Goal: Task Accomplishment & Management: Use online tool/utility

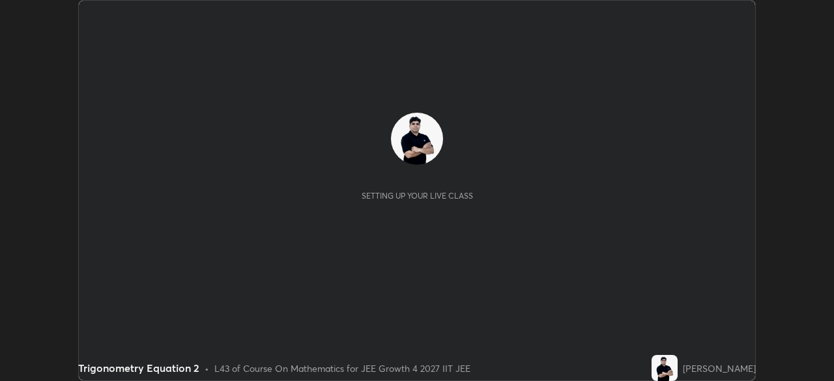
scroll to position [381, 834]
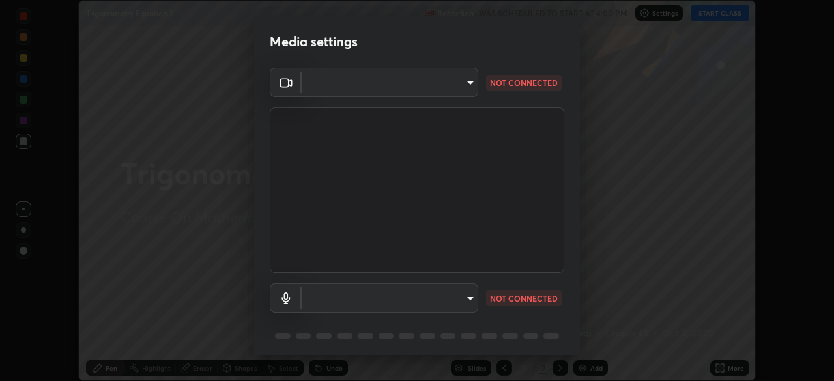
type input "f5867d0b8555505bdfc0634249509002703cce013fca216d78b14b94e2ec79da"
type input "a84842449b0886f035b4912de99ee8477dbd7fe4dc77a8cc5a25c8805b4a0518"
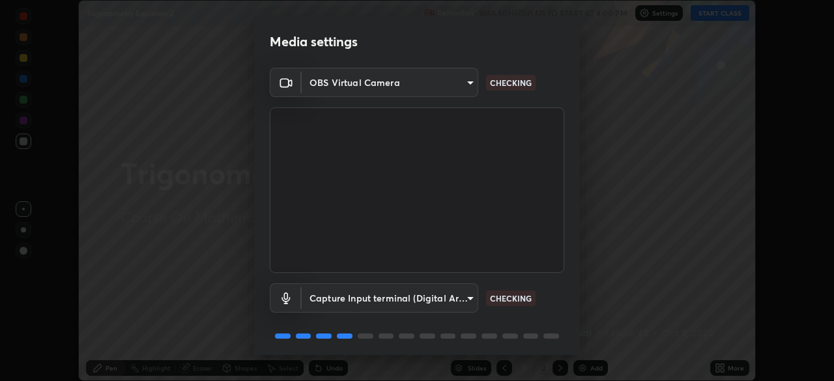
scroll to position [46, 0]
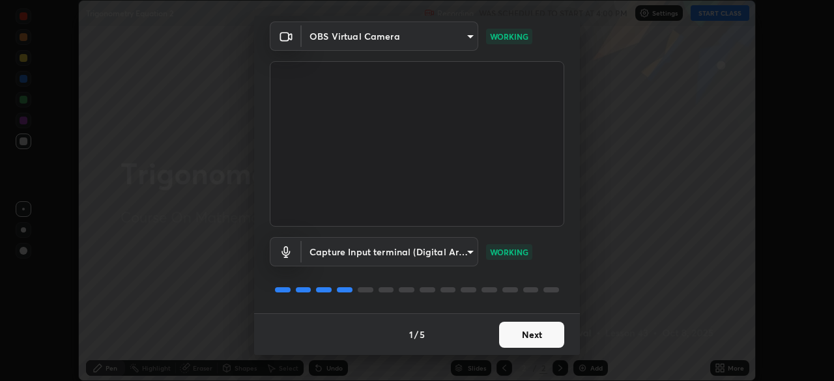
click at [531, 335] on button "Next" at bounding box center [531, 335] width 65 height 26
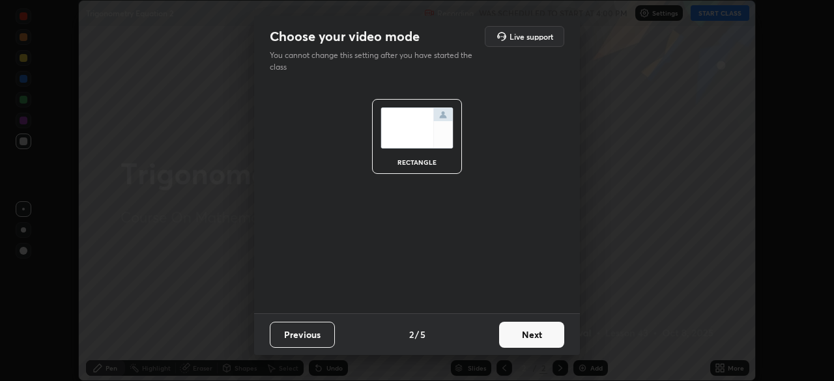
scroll to position [0, 0]
click at [533, 339] on button "Next" at bounding box center [531, 335] width 65 height 26
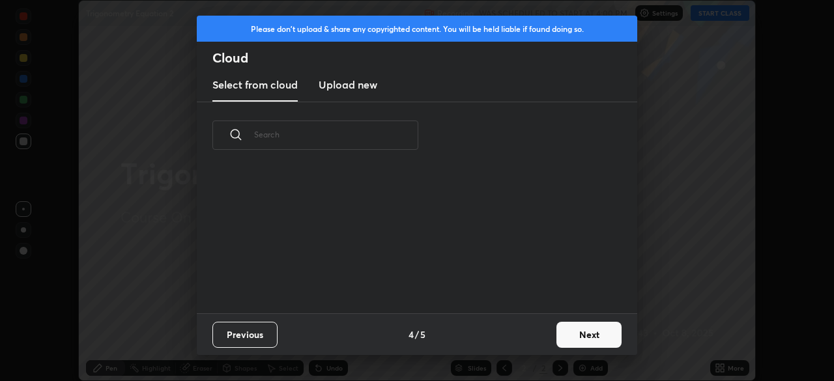
click at [587, 334] on button "Next" at bounding box center [588, 335] width 65 height 26
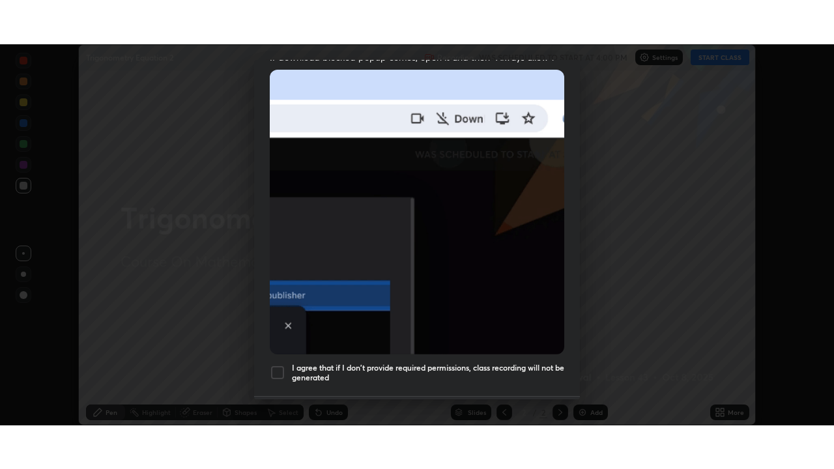
scroll to position [312, 0]
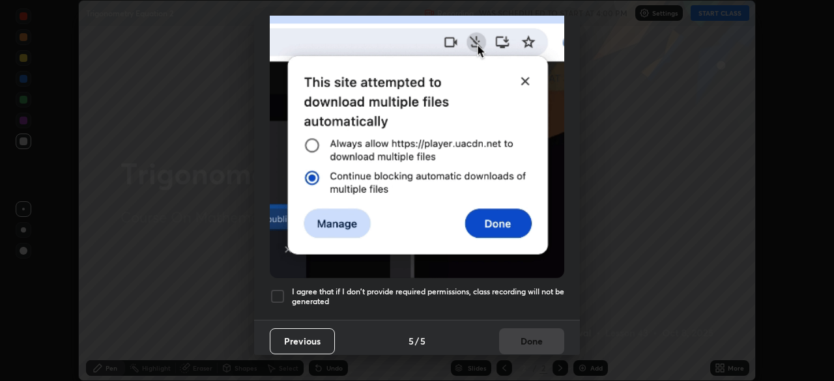
click at [276, 289] on div at bounding box center [278, 297] width 16 height 16
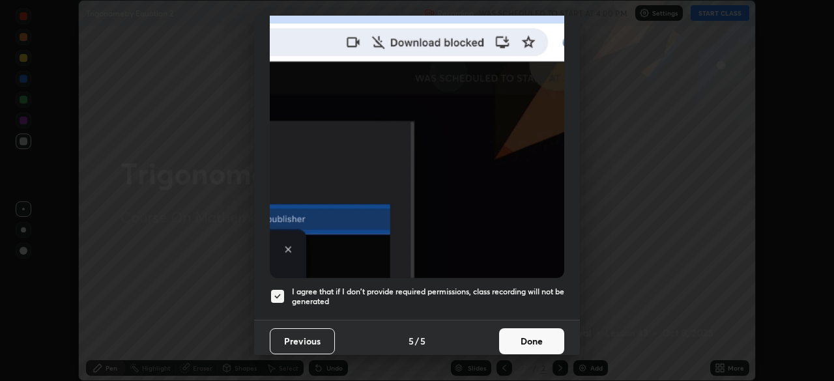
click at [539, 340] on button "Done" at bounding box center [531, 341] width 65 height 26
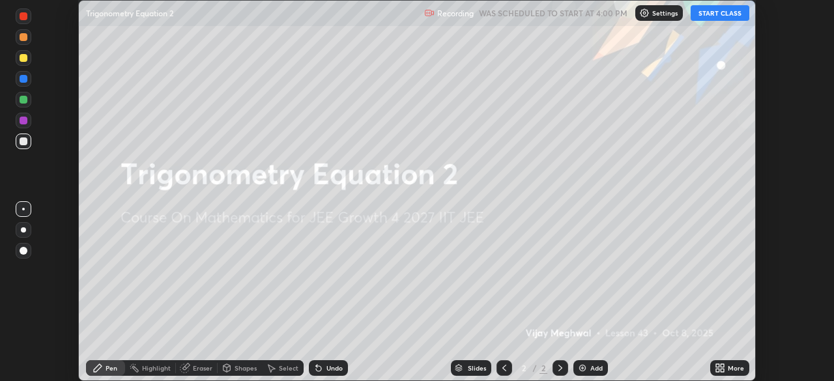
click at [718, 16] on button "START CLASS" at bounding box center [719, 13] width 59 height 16
click at [713, 365] on div "More" at bounding box center [729, 368] width 39 height 16
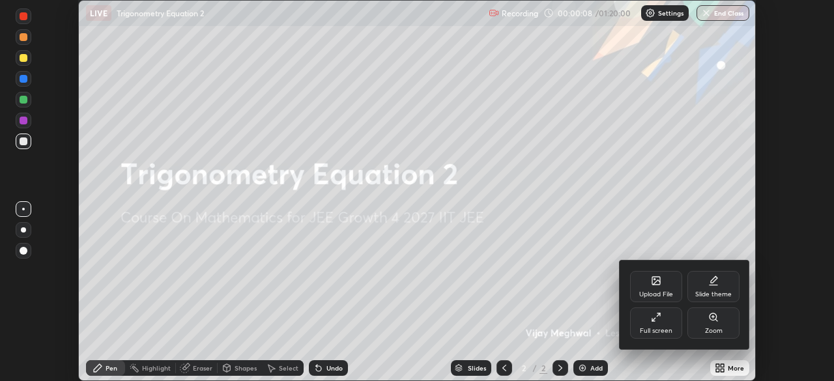
click at [654, 320] on icon at bounding box center [656, 317] width 10 height 10
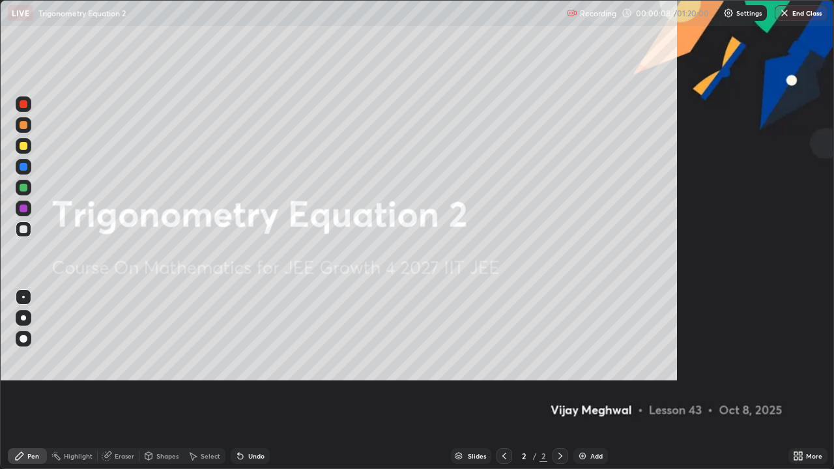
scroll to position [469, 834]
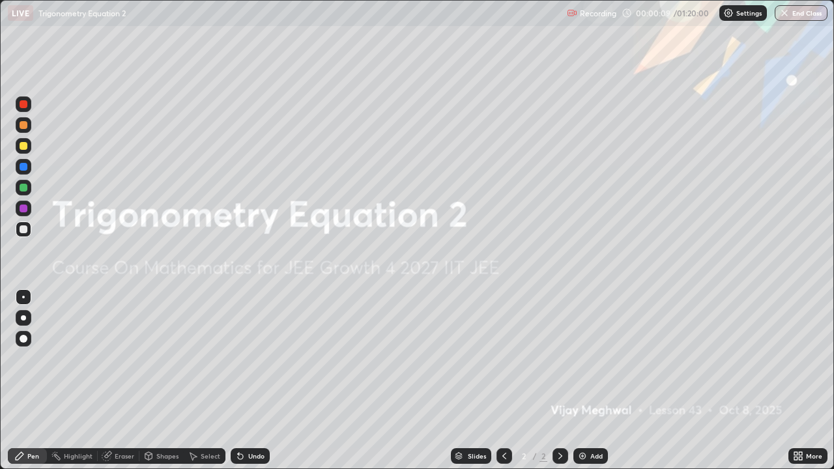
click at [596, 380] on div "Add" at bounding box center [596, 456] width 12 height 7
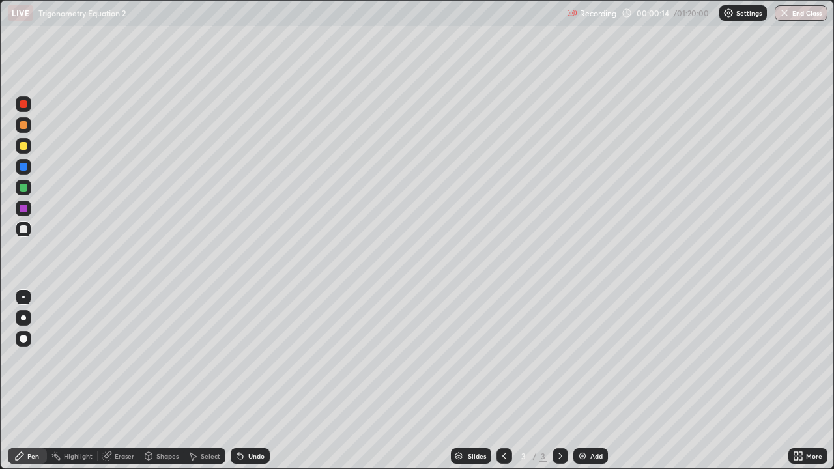
click at [251, 380] on div "Undo" at bounding box center [256, 456] width 16 height 7
click at [591, 380] on div "Add" at bounding box center [590, 456] width 35 height 16
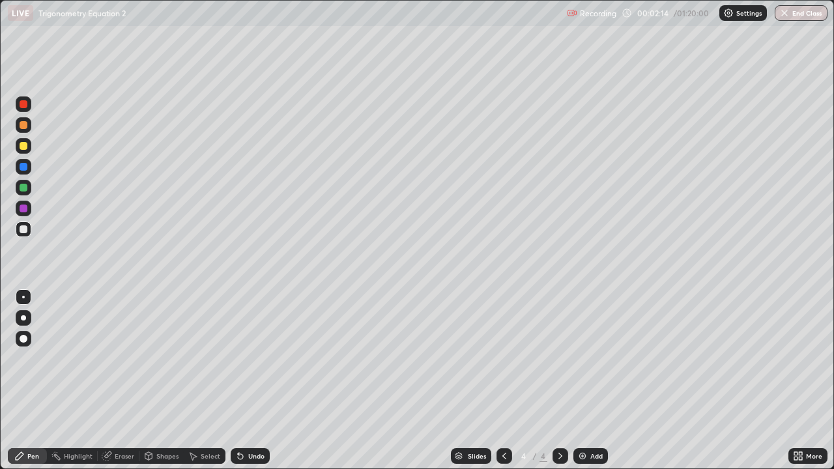
click at [503, 380] on icon at bounding box center [504, 456] width 10 height 10
click at [263, 380] on div "Undo" at bounding box center [256, 456] width 16 height 7
click at [265, 380] on div "Undo" at bounding box center [250, 456] width 39 height 16
click at [249, 380] on div "Undo" at bounding box center [256, 456] width 16 height 7
click at [254, 380] on div "Undo" at bounding box center [256, 456] width 16 height 7
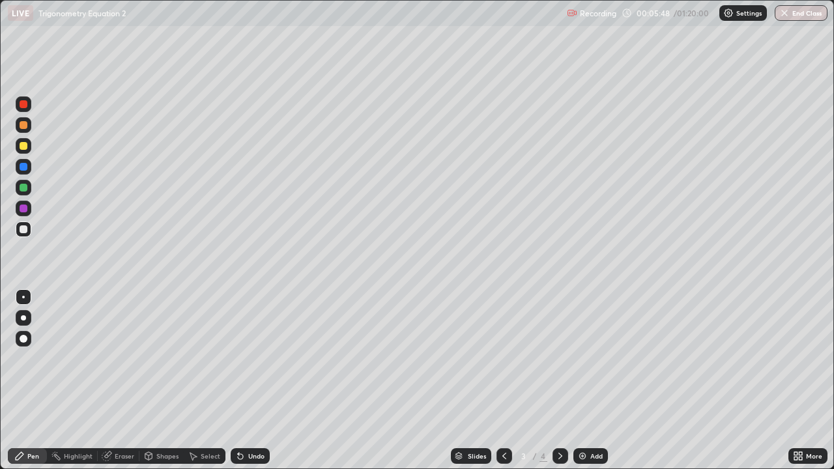
click at [555, 380] on icon at bounding box center [560, 456] width 10 height 10
click at [503, 380] on icon at bounding box center [504, 456] width 10 height 10
click at [558, 380] on icon at bounding box center [560, 456] width 4 height 7
click at [257, 380] on div "Undo" at bounding box center [256, 456] width 16 height 7
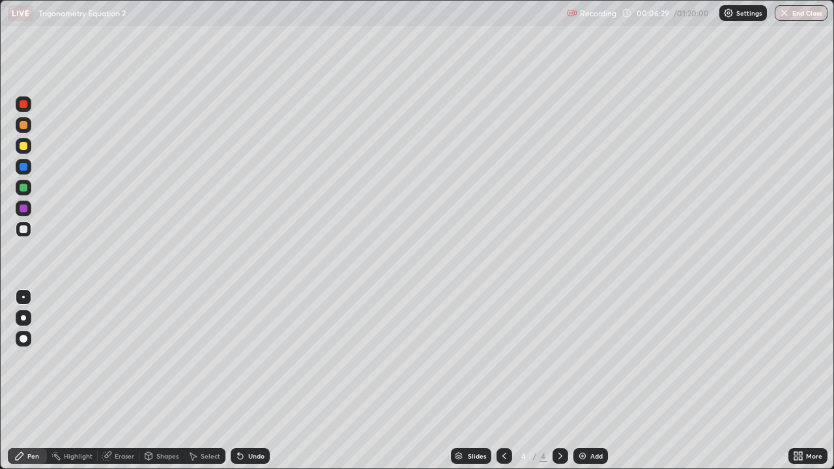
click at [21, 147] on div at bounding box center [24, 146] width 8 height 8
click at [254, 380] on div "Undo" at bounding box center [256, 456] width 16 height 7
click at [20, 126] on div at bounding box center [24, 125] width 8 height 8
click at [253, 380] on div "Undo" at bounding box center [256, 456] width 16 height 7
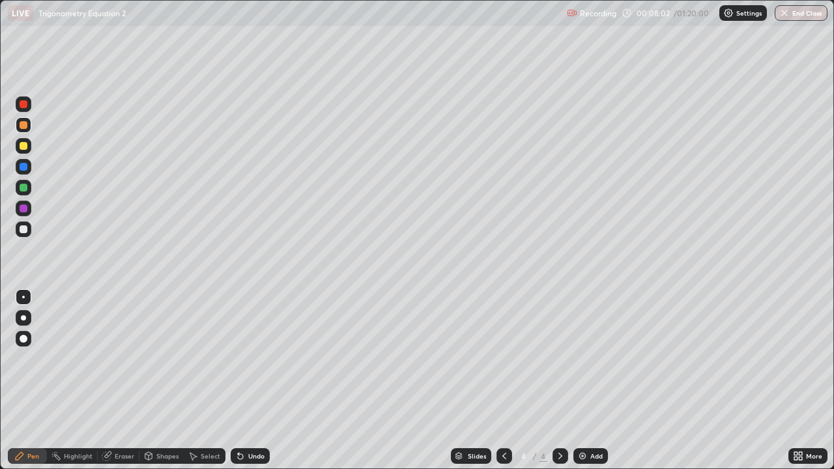
click at [19, 193] on div at bounding box center [24, 188] width 16 height 16
click at [595, 380] on div "Add" at bounding box center [596, 456] width 12 height 7
click at [505, 380] on icon at bounding box center [504, 456] width 10 height 10
click at [559, 380] on icon at bounding box center [560, 456] width 10 height 10
click at [27, 145] on div at bounding box center [24, 146] width 8 height 8
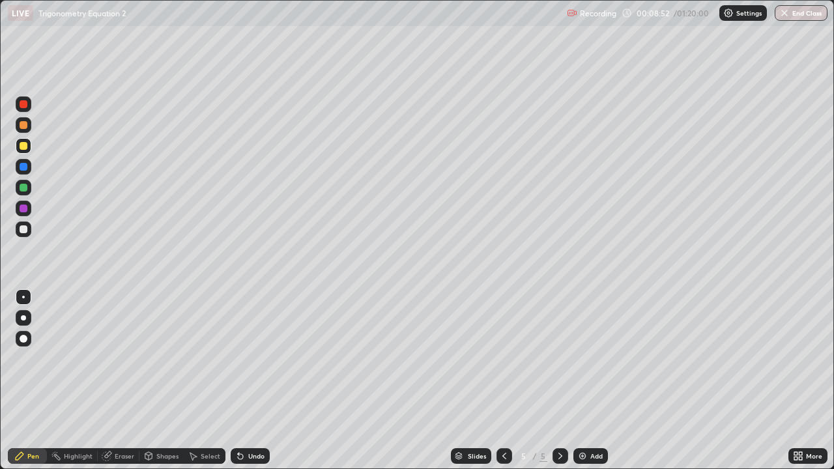
click at [21, 190] on div at bounding box center [24, 188] width 8 height 8
click at [596, 380] on div "Add" at bounding box center [596, 456] width 12 height 7
click at [503, 380] on icon at bounding box center [504, 456] width 10 height 10
click at [559, 380] on icon at bounding box center [560, 456] width 10 height 10
click at [258, 380] on div "Undo" at bounding box center [256, 456] width 16 height 7
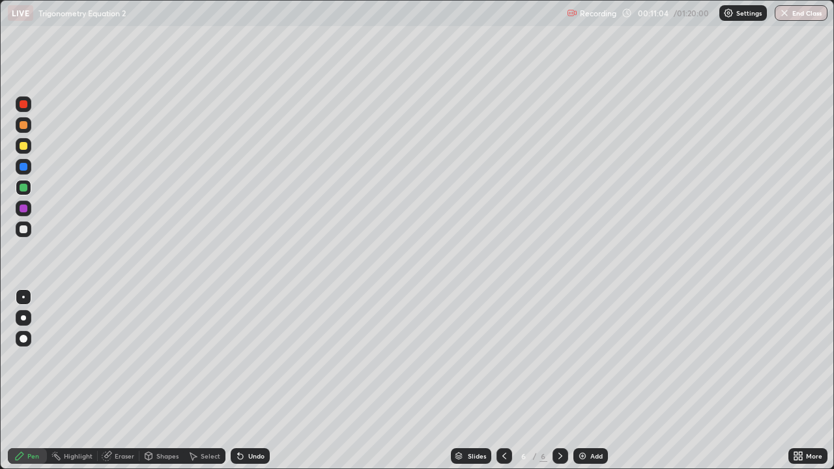
click at [503, 380] on icon at bounding box center [504, 456] width 10 height 10
click at [561, 380] on icon at bounding box center [560, 456] width 10 height 10
click at [560, 380] on icon at bounding box center [560, 456] width 10 height 10
click at [505, 380] on icon at bounding box center [504, 456] width 10 height 10
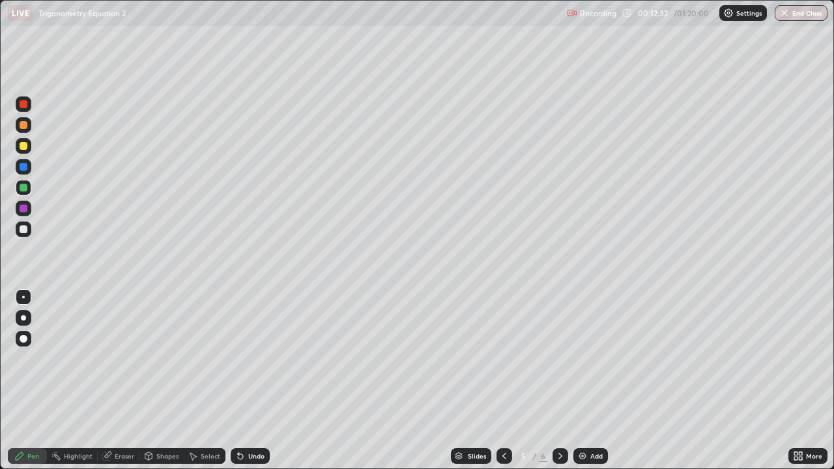
click at [500, 380] on icon at bounding box center [504, 456] width 10 height 10
click at [560, 380] on icon at bounding box center [560, 456] width 4 height 7
click at [563, 380] on icon at bounding box center [560, 456] width 10 height 10
click at [504, 380] on icon at bounding box center [504, 456] width 4 height 7
click at [555, 380] on icon at bounding box center [560, 456] width 10 height 10
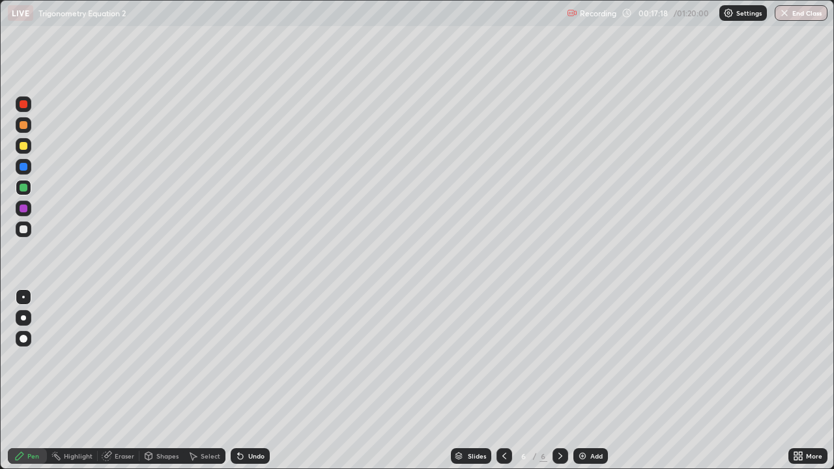
click at [500, 380] on icon at bounding box center [504, 456] width 10 height 10
click at [560, 380] on icon at bounding box center [560, 456] width 10 height 10
click at [23, 144] on div at bounding box center [24, 146] width 8 height 8
click at [590, 380] on div "Add" at bounding box center [590, 456] width 35 height 16
click at [29, 191] on div at bounding box center [24, 188] width 16 height 16
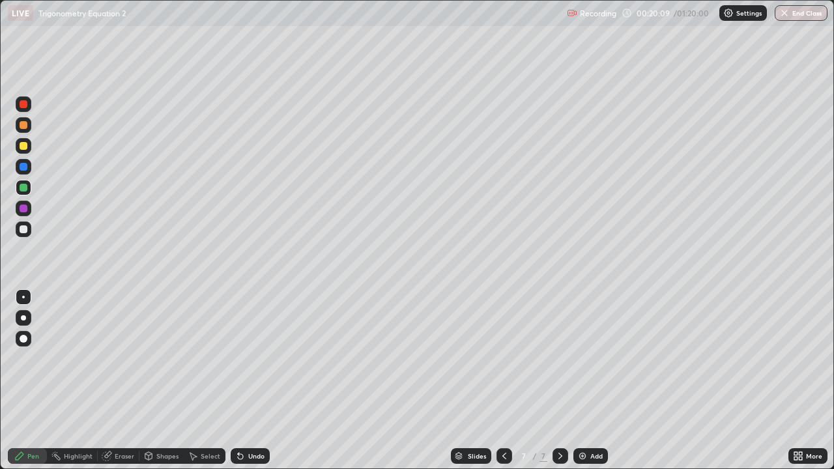
click at [253, 380] on div "Undo" at bounding box center [250, 456] width 39 height 16
click at [249, 380] on div "Undo" at bounding box center [247, 456] width 44 height 26
click at [24, 232] on div at bounding box center [24, 229] width 8 height 8
click at [22, 148] on div at bounding box center [24, 146] width 8 height 8
click at [23, 229] on div at bounding box center [24, 229] width 8 height 8
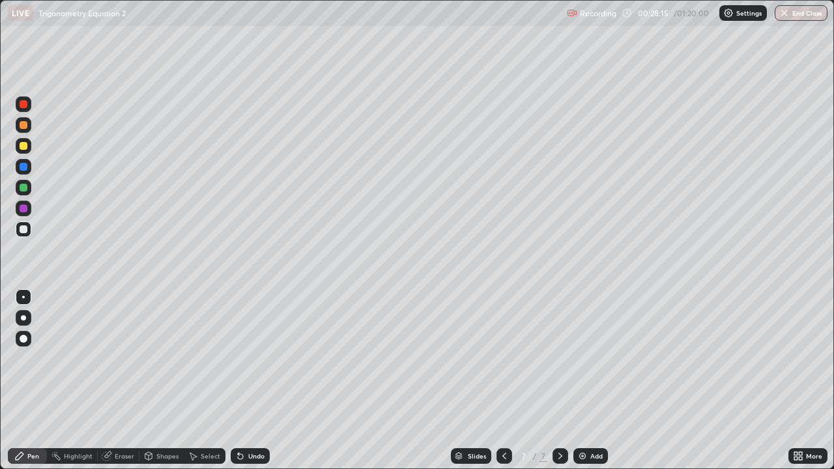
click at [587, 380] on div "Add" at bounding box center [590, 456] width 35 height 16
click at [27, 184] on div at bounding box center [24, 188] width 8 height 8
click at [25, 145] on div at bounding box center [24, 146] width 8 height 8
click at [28, 189] on div at bounding box center [24, 188] width 16 height 16
click at [26, 230] on div at bounding box center [24, 229] width 8 height 8
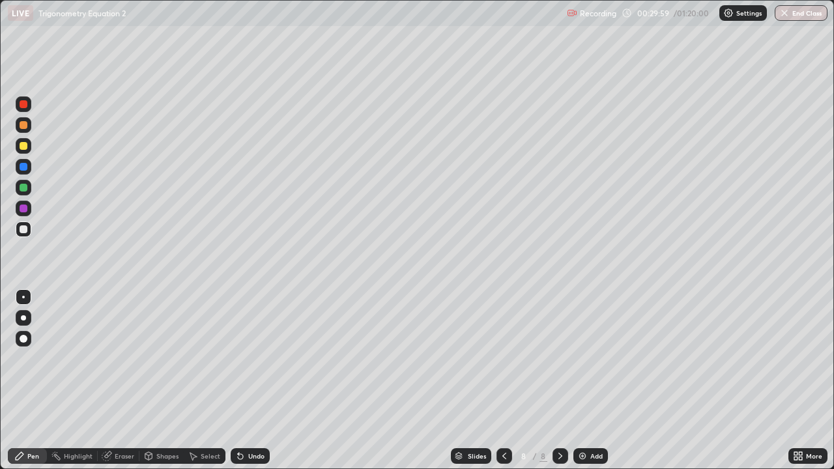
click at [23, 147] on div at bounding box center [24, 146] width 8 height 8
click at [592, 380] on div "Add" at bounding box center [596, 456] width 12 height 7
click at [25, 124] on div at bounding box center [24, 125] width 8 height 8
click at [203, 380] on div "Select" at bounding box center [211, 456] width 20 height 7
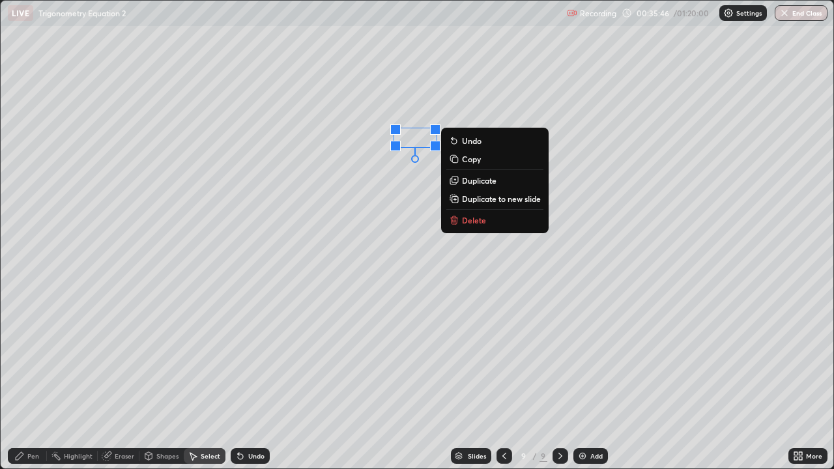
click at [479, 223] on p "Delete" at bounding box center [474, 220] width 24 height 10
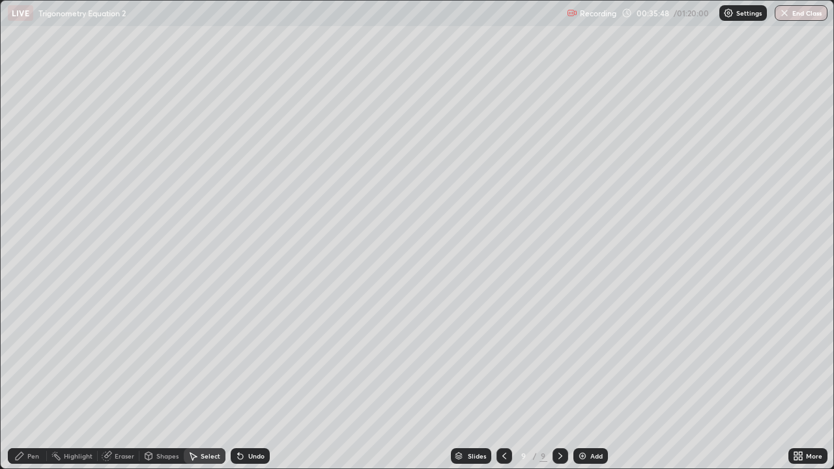
click at [26, 380] on div "Pen" at bounding box center [27, 456] width 39 height 16
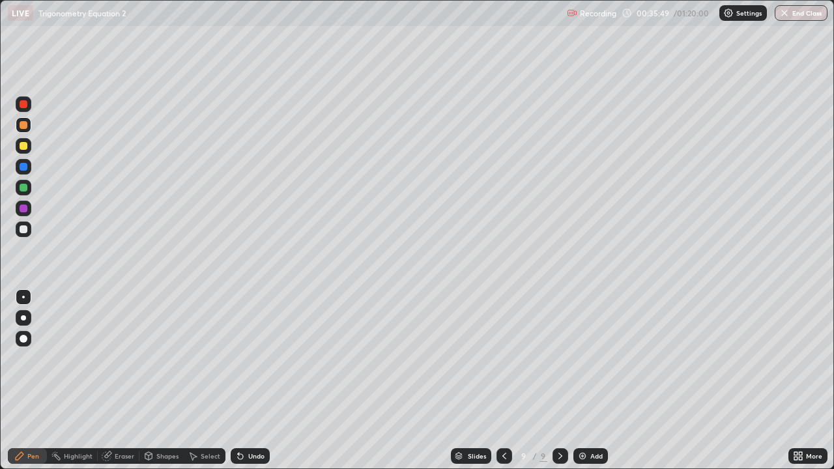
click at [24, 125] on div at bounding box center [24, 125] width 8 height 8
click at [23, 188] on div at bounding box center [24, 188] width 8 height 8
click at [24, 229] on div at bounding box center [24, 229] width 8 height 8
click at [22, 201] on div at bounding box center [24, 209] width 16 height 16
click at [21, 193] on div at bounding box center [24, 188] width 16 height 16
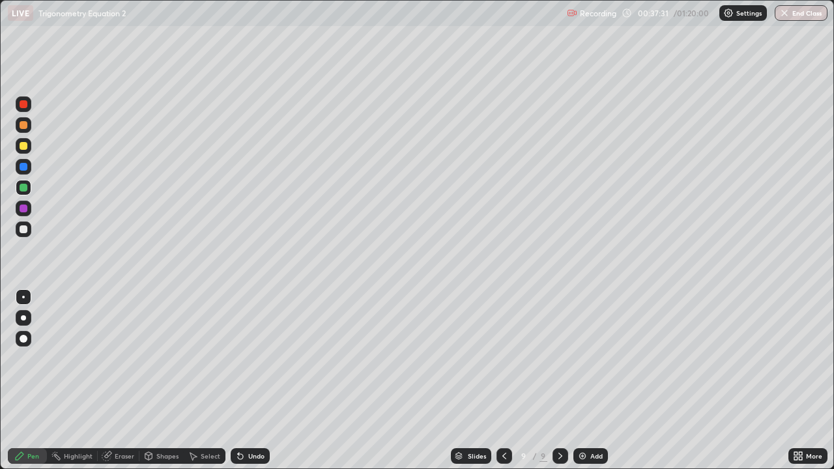
click at [23, 208] on div at bounding box center [24, 209] width 8 height 8
click at [23, 146] on div at bounding box center [24, 146] width 8 height 8
click at [31, 231] on div at bounding box center [23, 229] width 21 height 21
click at [586, 380] on img at bounding box center [582, 456] width 10 height 10
click at [24, 125] on div at bounding box center [24, 125] width 8 height 8
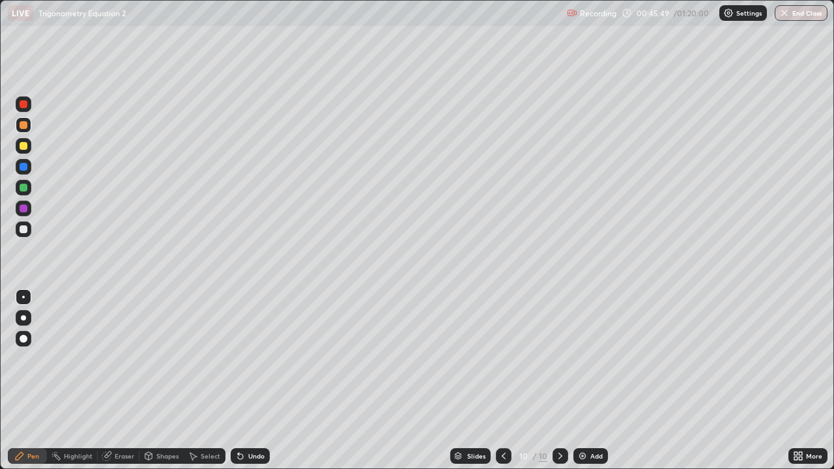
click at [254, 380] on div "Undo" at bounding box center [256, 456] width 16 height 7
click at [26, 231] on div at bounding box center [24, 229] width 8 height 8
click at [557, 380] on icon at bounding box center [560, 456] width 10 height 10
click at [579, 380] on img at bounding box center [582, 456] width 10 height 10
click at [504, 380] on icon at bounding box center [504, 456] width 10 height 10
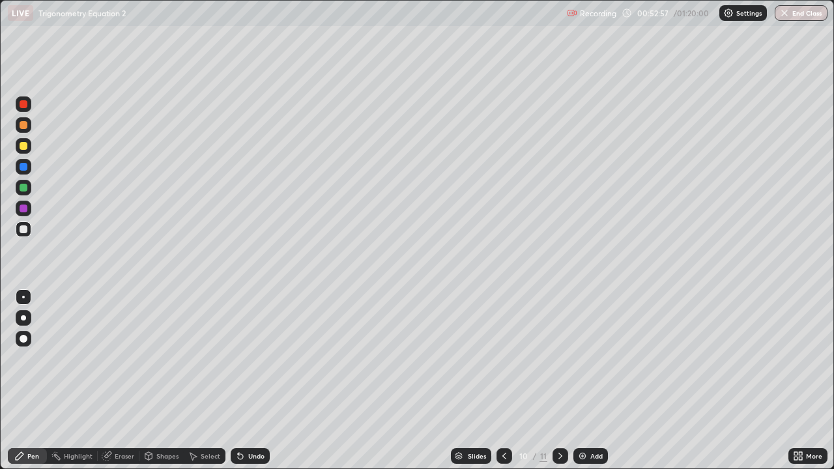
click at [559, 380] on icon at bounding box center [560, 456] width 10 height 10
click at [595, 380] on div "Add" at bounding box center [596, 456] width 12 height 7
click at [20, 152] on div at bounding box center [24, 146] width 16 height 16
click at [121, 380] on div "Eraser" at bounding box center [125, 456] width 20 height 7
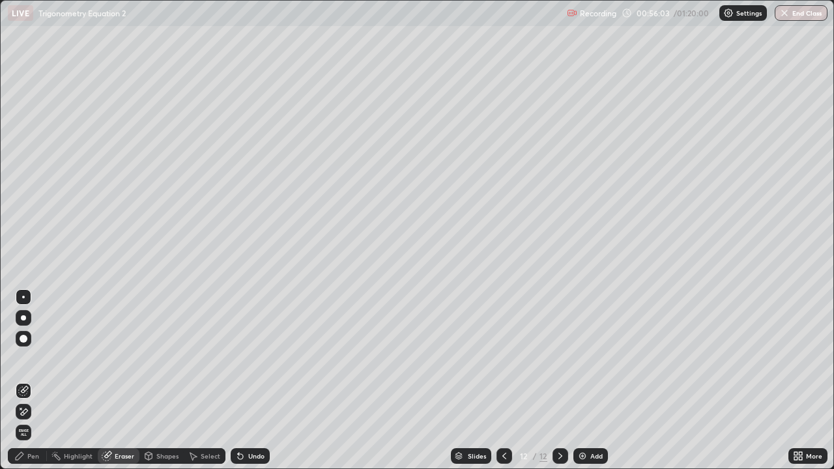
click at [28, 380] on div "Pen" at bounding box center [33, 456] width 12 height 7
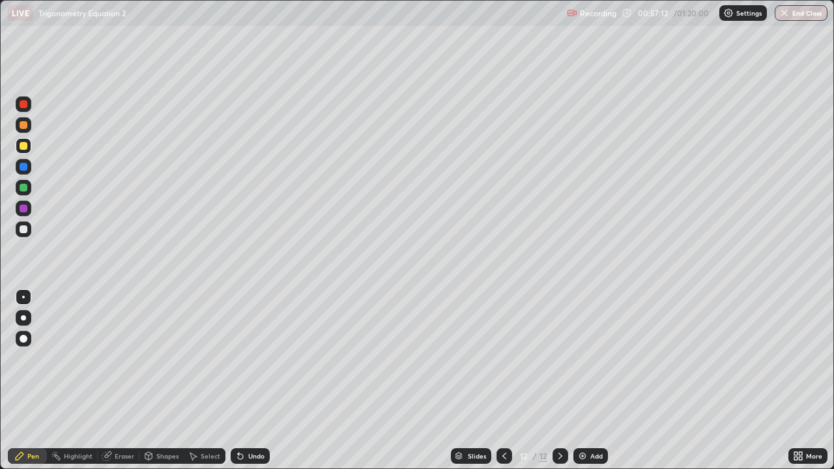
click at [508, 380] on div at bounding box center [504, 456] width 16 height 16
click at [499, 380] on icon at bounding box center [504, 456] width 10 height 10
click at [560, 380] on icon at bounding box center [560, 456] width 10 height 10
click at [562, 380] on icon at bounding box center [560, 456] width 10 height 10
click at [595, 380] on div "Add" at bounding box center [596, 456] width 12 height 7
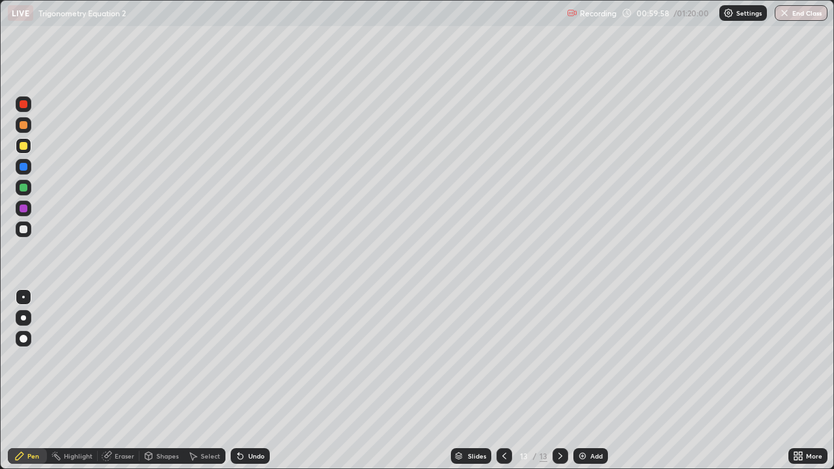
click at [18, 124] on div at bounding box center [24, 125] width 16 height 16
click at [250, 380] on div "Undo" at bounding box center [256, 456] width 16 height 7
click at [116, 380] on div "Eraser" at bounding box center [125, 456] width 20 height 7
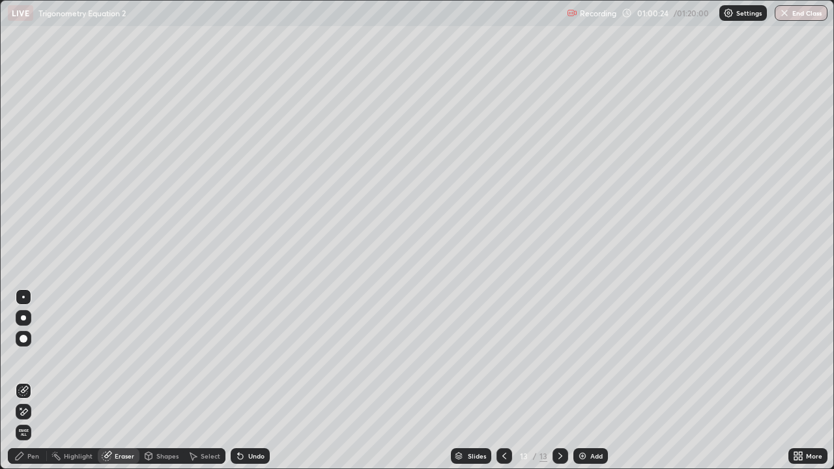
click at [35, 380] on div "Pen" at bounding box center [33, 456] width 12 height 7
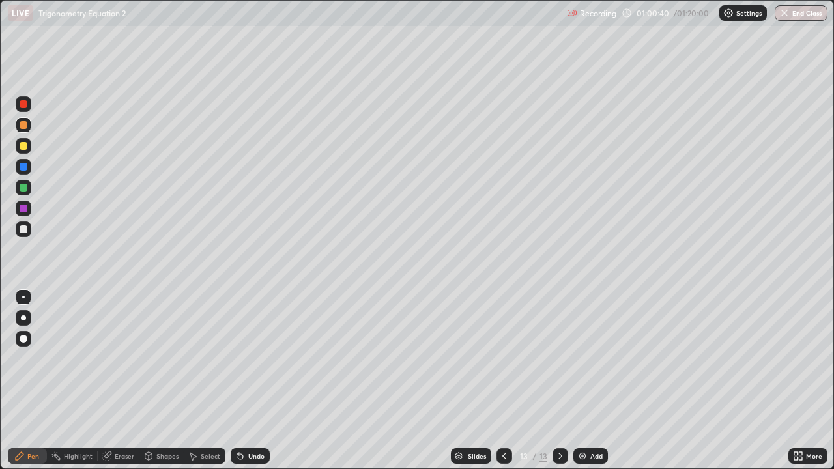
click at [124, 380] on div "Eraser" at bounding box center [125, 456] width 20 height 7
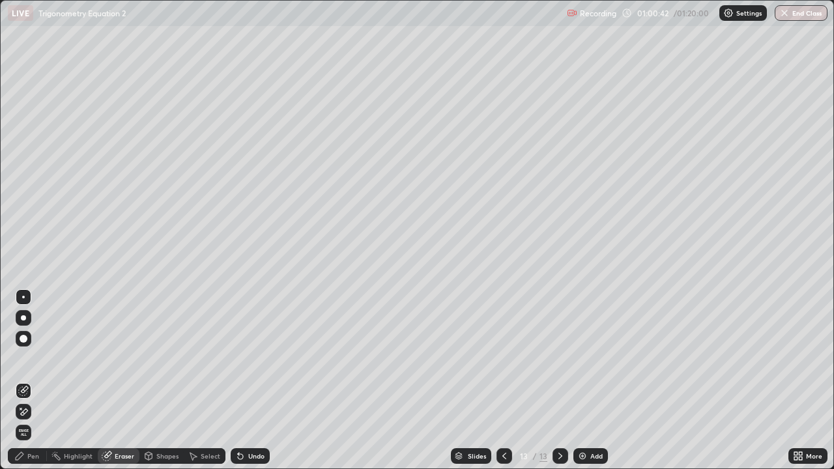
click at [38, 380] on div "Pen" at bounding box center [27, 456] width 39 height 16
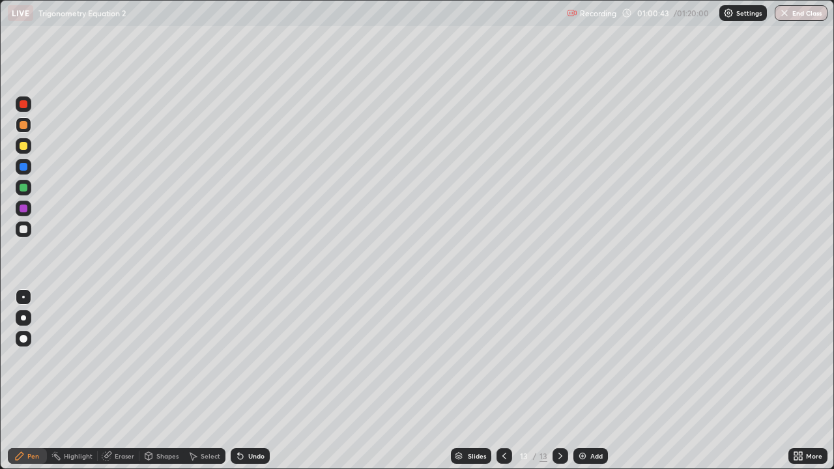
click at [38, 380] on div "Pen" at bounding box center [33, 456] width 12 height 7
click at [25, 229] on div at bounding box center [24, 229] width 8 height 8
click at [260, 380] on div "Undo" at bounding box center [256, 456] width 16 height 7
click at [808, 12] on button "End Class" at bounding box center [800, 13] width 53 height 16
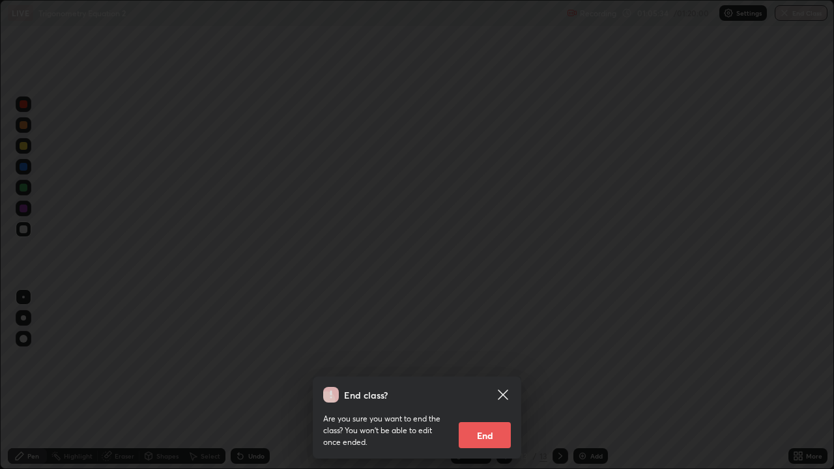
click at [485, 380] on button "End" at bounding box center [485, 435] width 52 height 26
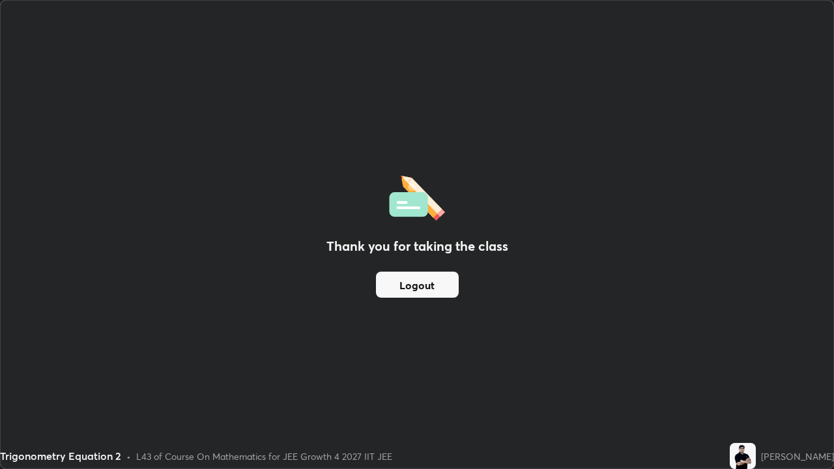
click at [421, 289] on button "Logout" at bounding box center [417, 285] width 83 height 26
